Goal: Information Seeking & Learning: Learn about a topic

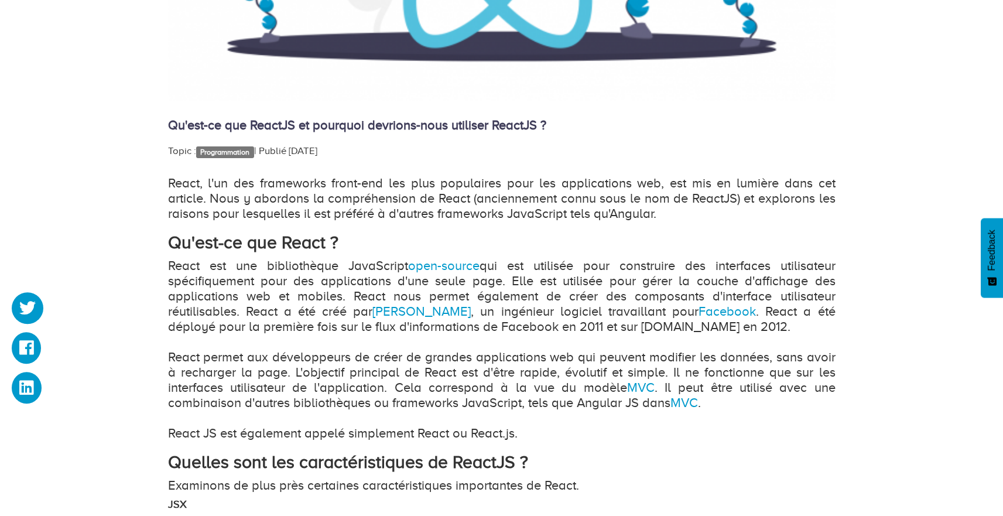
scroll to position [553, 0]
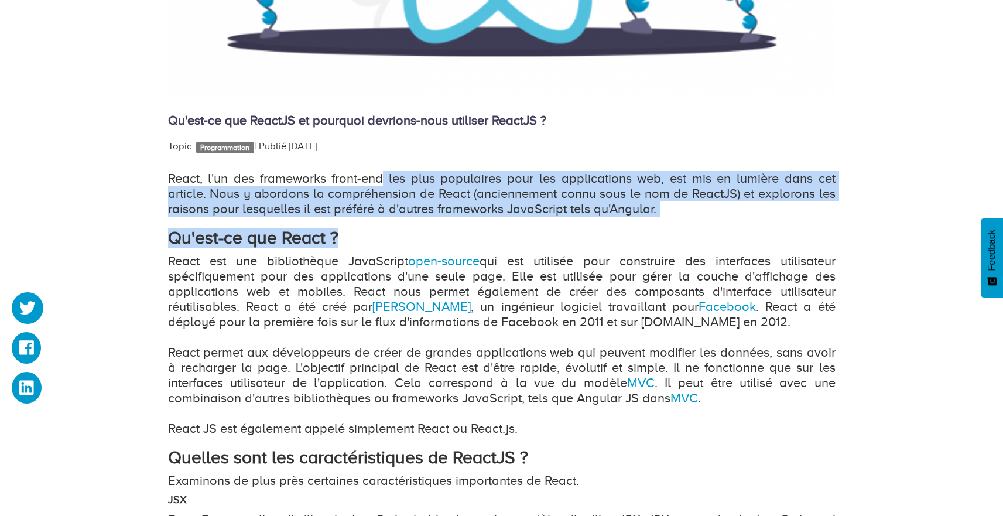
drag, startPoint x: 387, startPoint y: 176, endPoint x: 556, endPoint y: 245, distance: 182.5
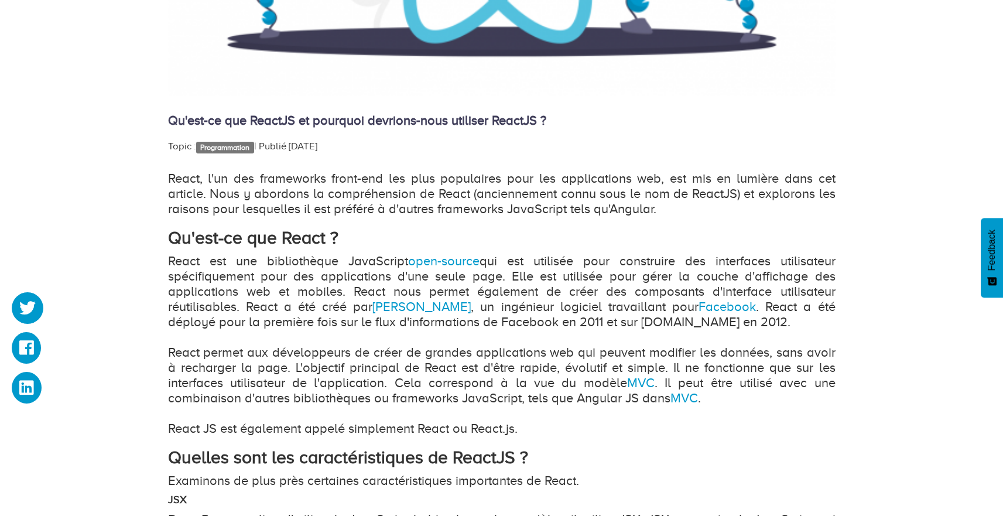
click at [316, 282] on p "React est une bibliothèque JavaScript open-source qui est utilisée pour constru…" at bounding box center [501, 345] width 667 height 183
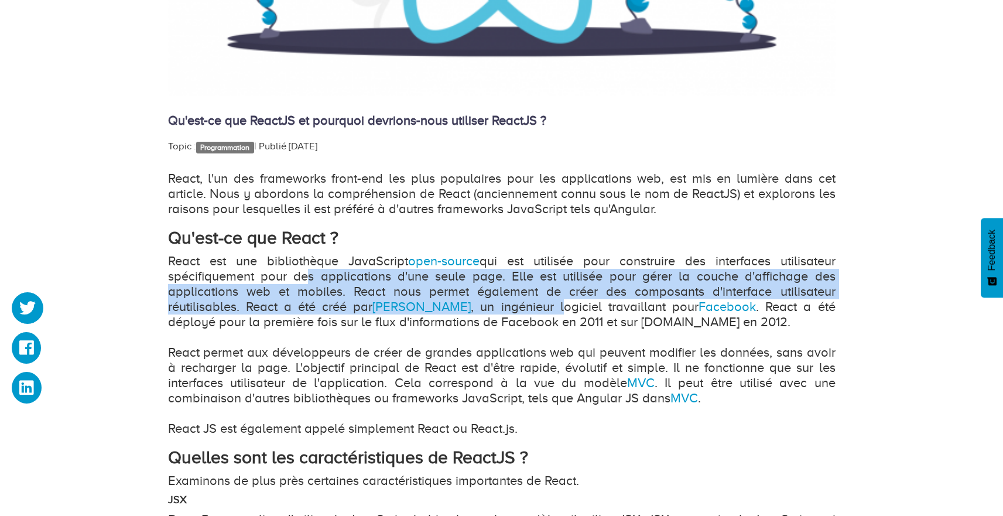
drag, startPoint x: 302, startPoint y: 277, endPoint x: 528, endPoint y: 309, distance: 227.7
click at [528, 309] on p "React est une bibliothèque JavaScript open-source qui est utilisée pour constru…" at bounding box center [501, 345] width 667 height 183
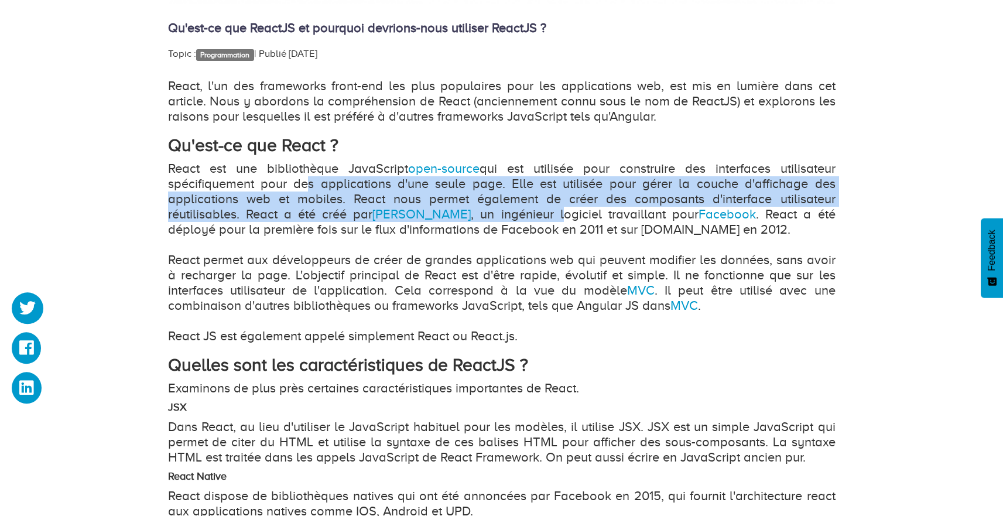
scroll to position [646, 0]
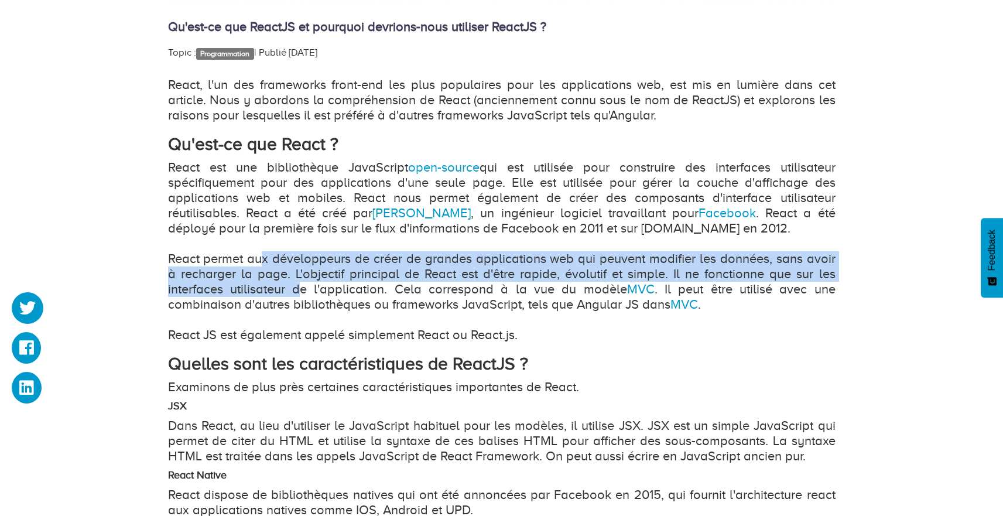
drag, startPoint x: 271, startPoint y: 268, endPoint x: 302, endPoint y: 290, distance: 37.7
click at [302, 289] on p "React est une bibliothèque JavaScript open-source qui est utilisée pour constru…" at bounding box center [501, 251] width 667 height 183
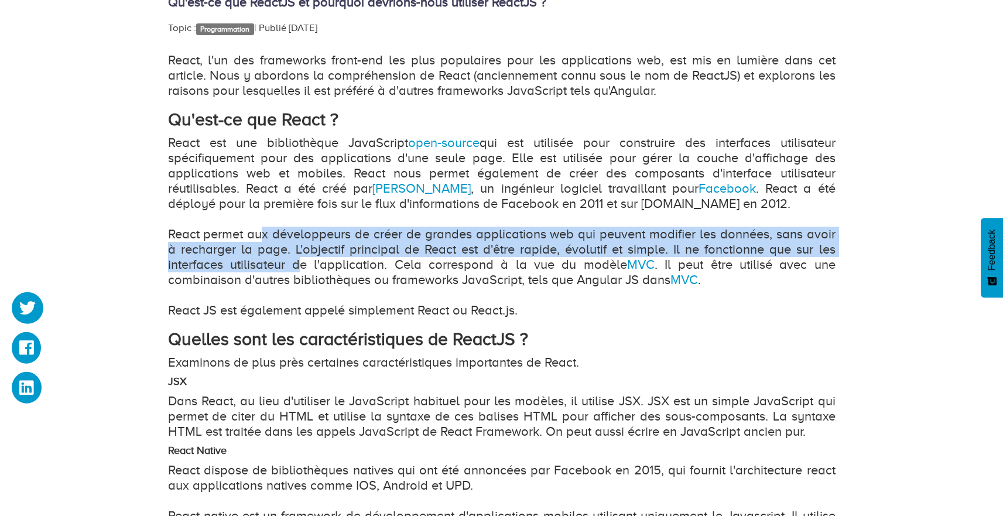
scroll to position [693, 0]
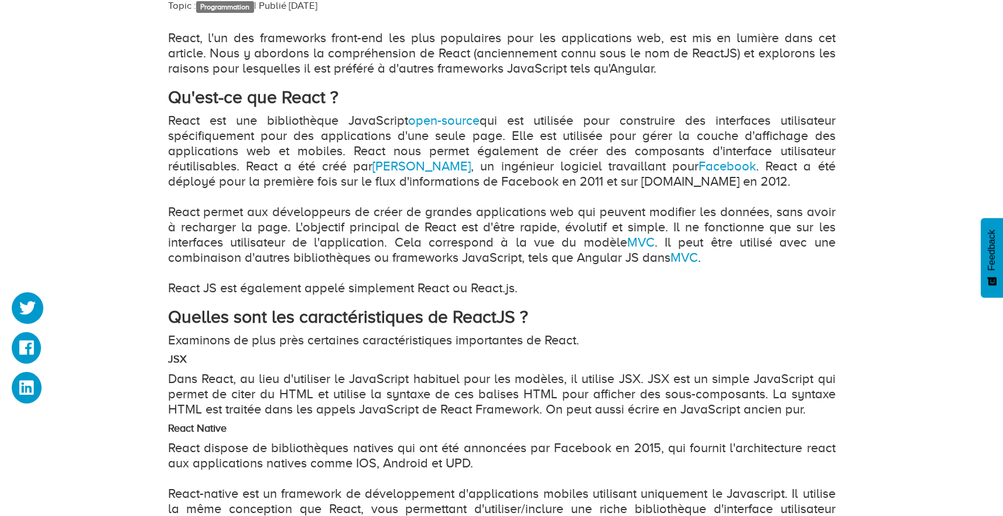
click at [303, 289] on p "React est une bibliothèque JavaScript open-source qui est utilisée pour constru…" at bounding box center [501, 204] width 667 height 183
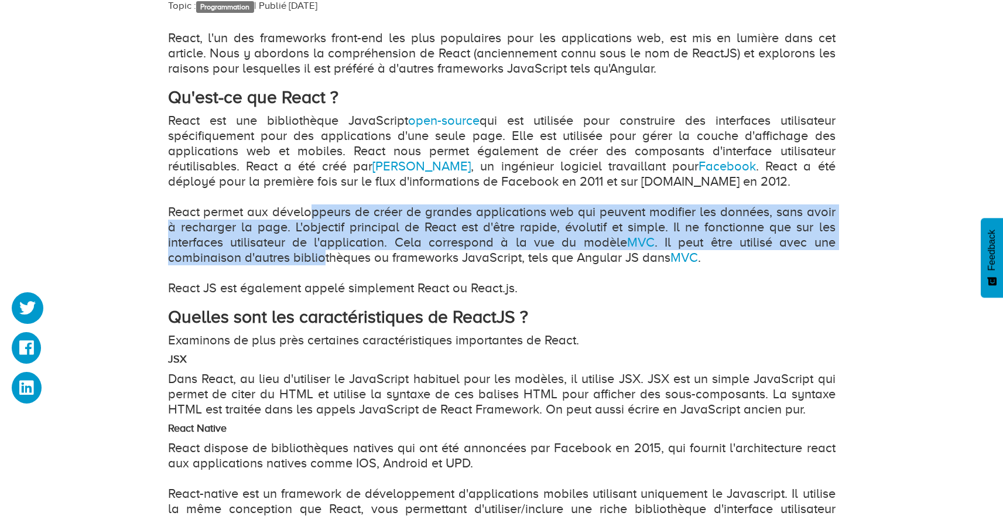
drag, startPoint x: 316, startPoint y: 220, endPoint x: 321, endPoint y: 255, distance: 35.5
click at [321, 255] on p "React est une bibliothèque JavaScript open-source qui est utilisée pour constru…" at bounding box center [501, 204] width 667 height 183
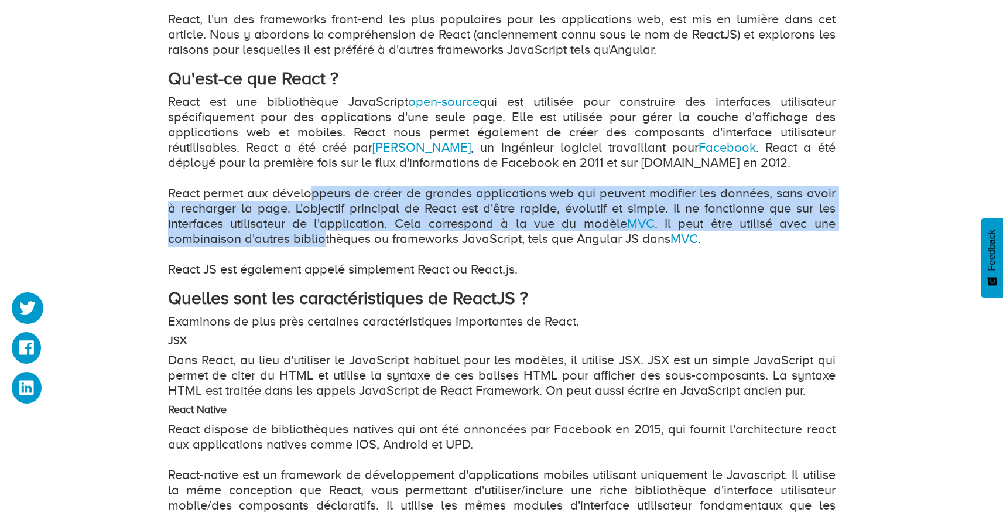
scroll to position [731, 0]
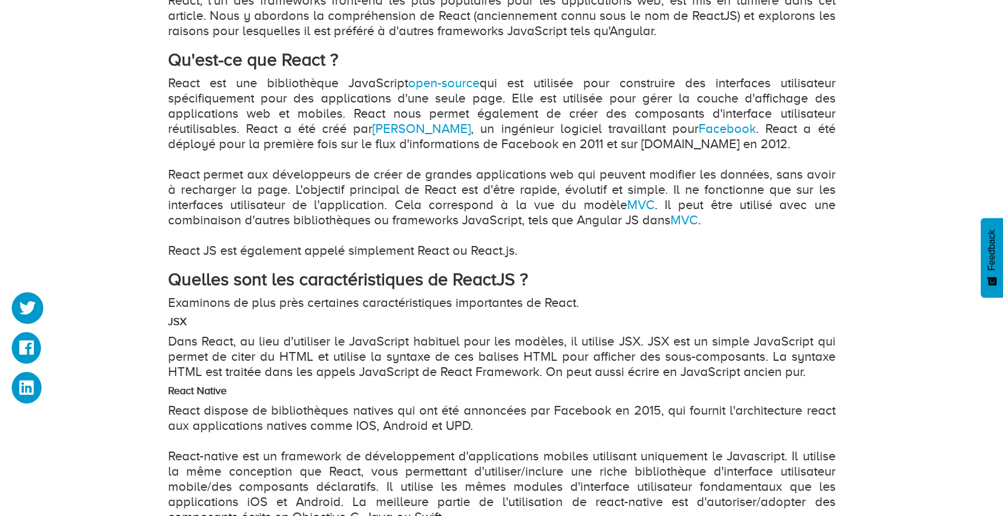
click at [321, 255] on p "React est une bibliothèque JavaScript open-source qui est utilisée pour constru…" at bounding box center [501, 167] width 667 height 183
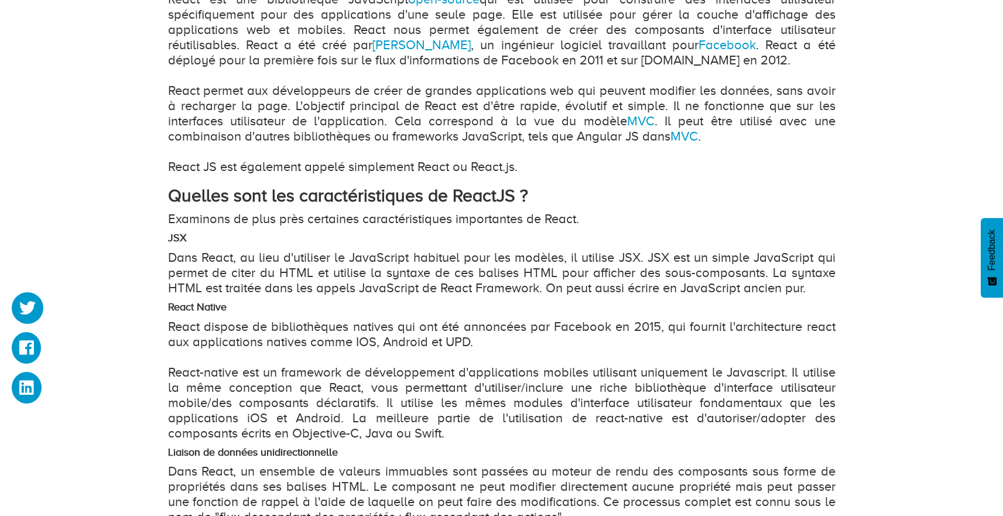
scroll to position [815, 0]
drag, startPoint x: 331, startPoint y: 119, endPoint x: 611, endPoint y: 107, distance: 279.6
click at [501, 116] on p "React est une bibliothèque JavaScript open-source qui est utilisée pour constru…" at bounding box center [501, 82] width 667 height 183
drag, startPoint x: 452, startPoint y: 143, endPoint x: 462, endPoint y: 132, distance: 14.5
click at [462, 132] on p "React est une bibliothèque JavaScript open-source qui est utilisée pour constru…" at bounding box center [501, 82] width 667 height 183
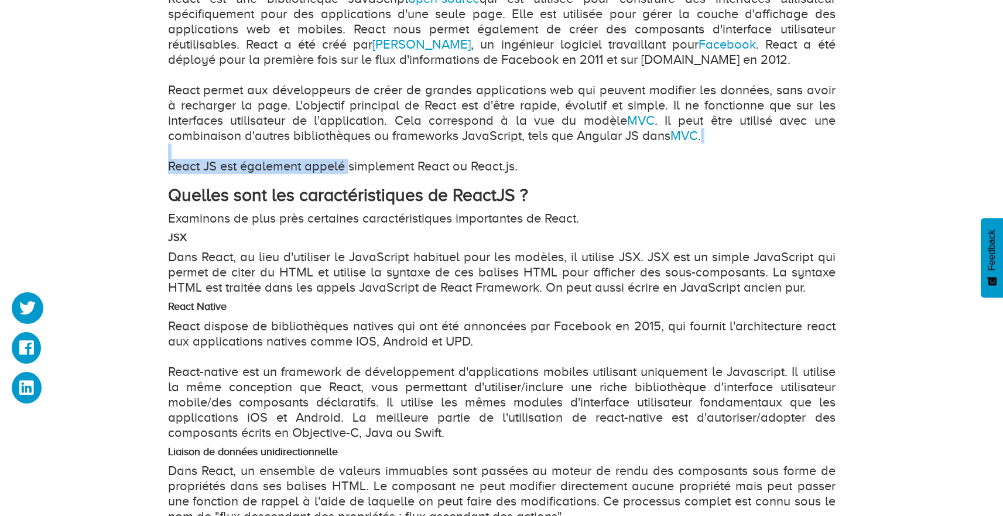
click at [347, 159] on p "React est une bibliothèque JavaScript open-source qui est utilisée pour constru…" at bounding box center [501, 82] width 667 height 183
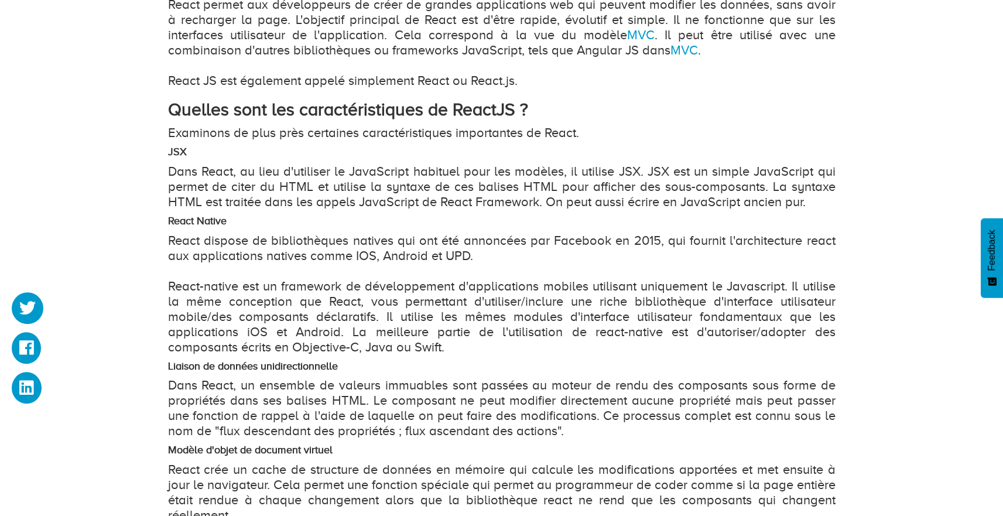
scroll to position [918, 0]
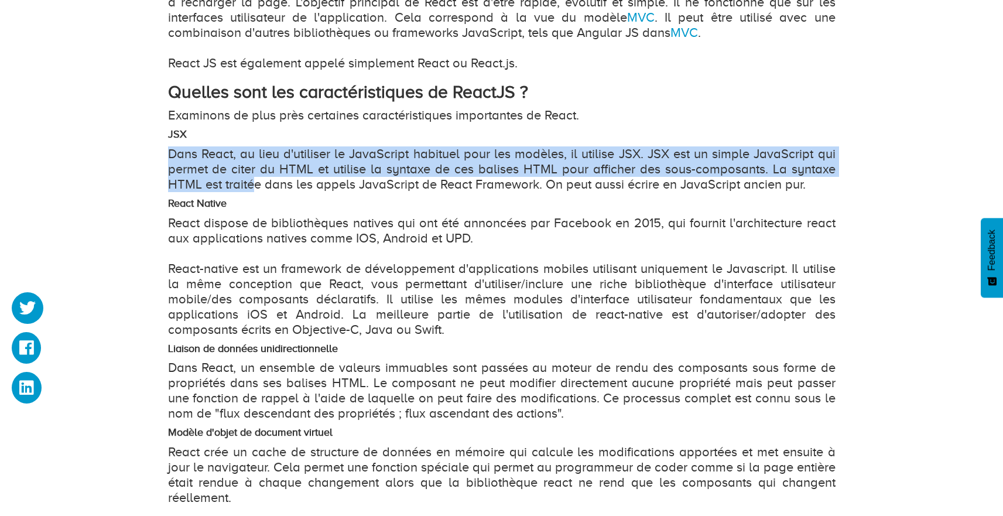
drag, startPoint x: 229, startPoint y: 148, endPoint x: 257, endPoint y: 182, distance: 44.1
click at [257, 182] on div "React, l'un des frameworks front-end les plus populaires pour les applications …" at bounding box center [501, 450] width 667 height 1288
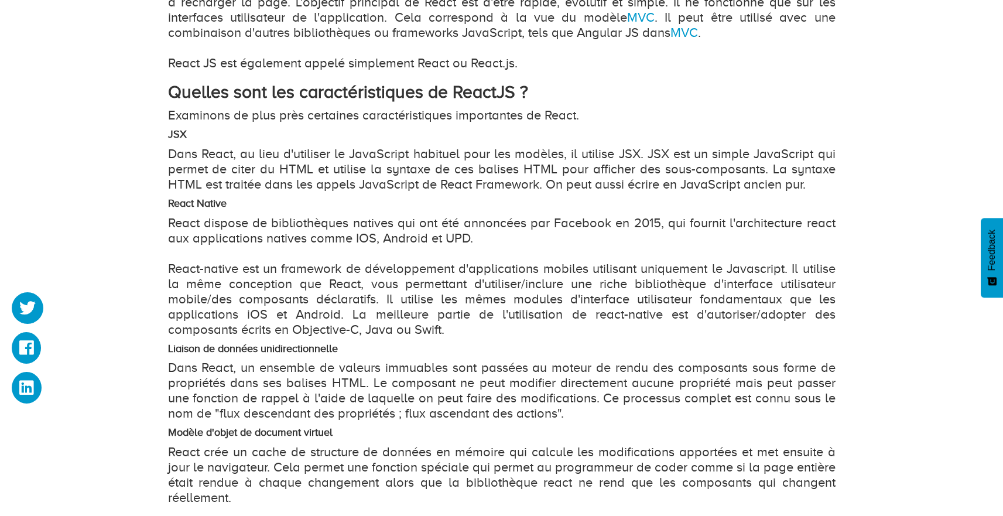
click at [270, 196] on div "React, l'un des frameworks front-end les plus populaires pour les applications …" at bounding box center [501, 450] width 667 height 1288
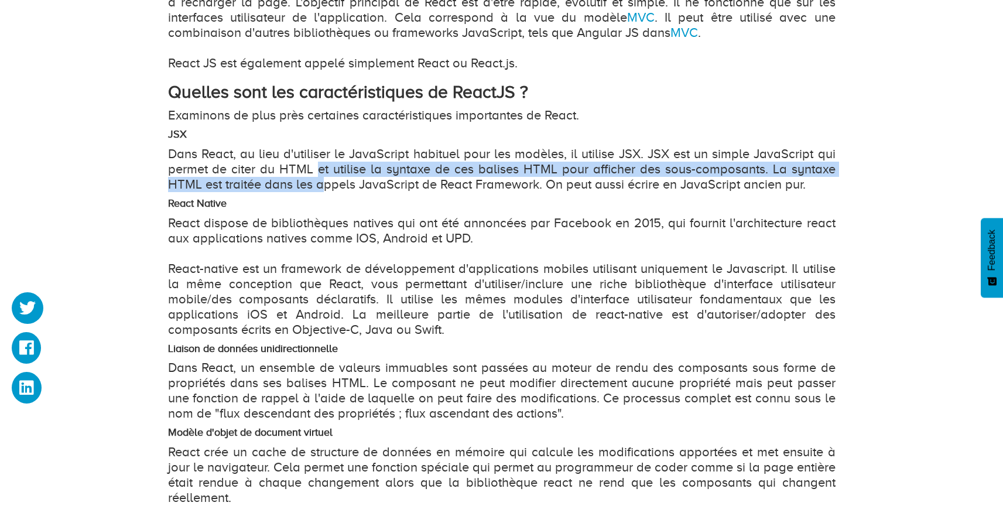
drag, startPoint x: 320, startPoint y: 164, endPoint x: 323, endPoint y: 186, distance: 21.9
click at [324, 186] on p "Dans React, au lieu d'utiliser le JavaScript habituel pour les modèles, il util…" at bounding box center [501, 169] width 667 height 46
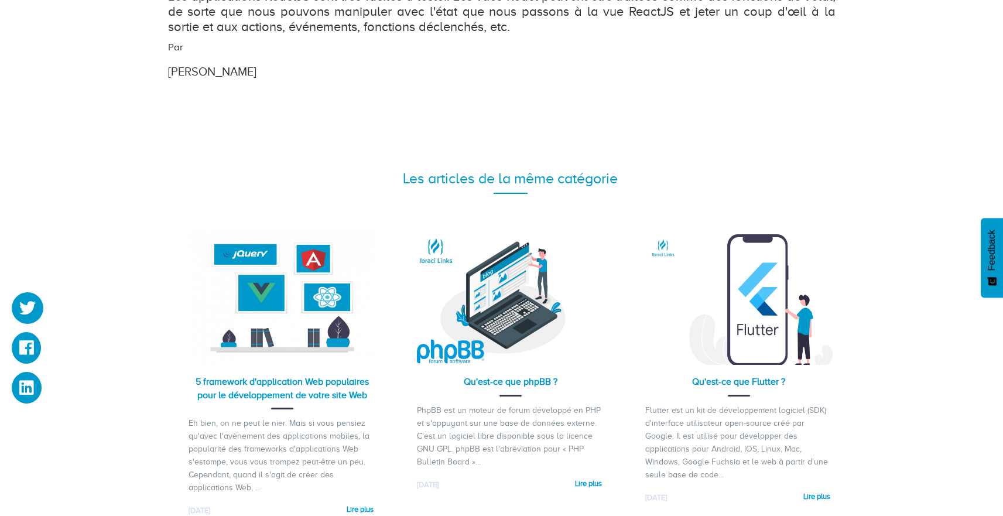
scroll to position [1368, 0]
